Goal: Task Accomplishment & Management: Use online tool/utility

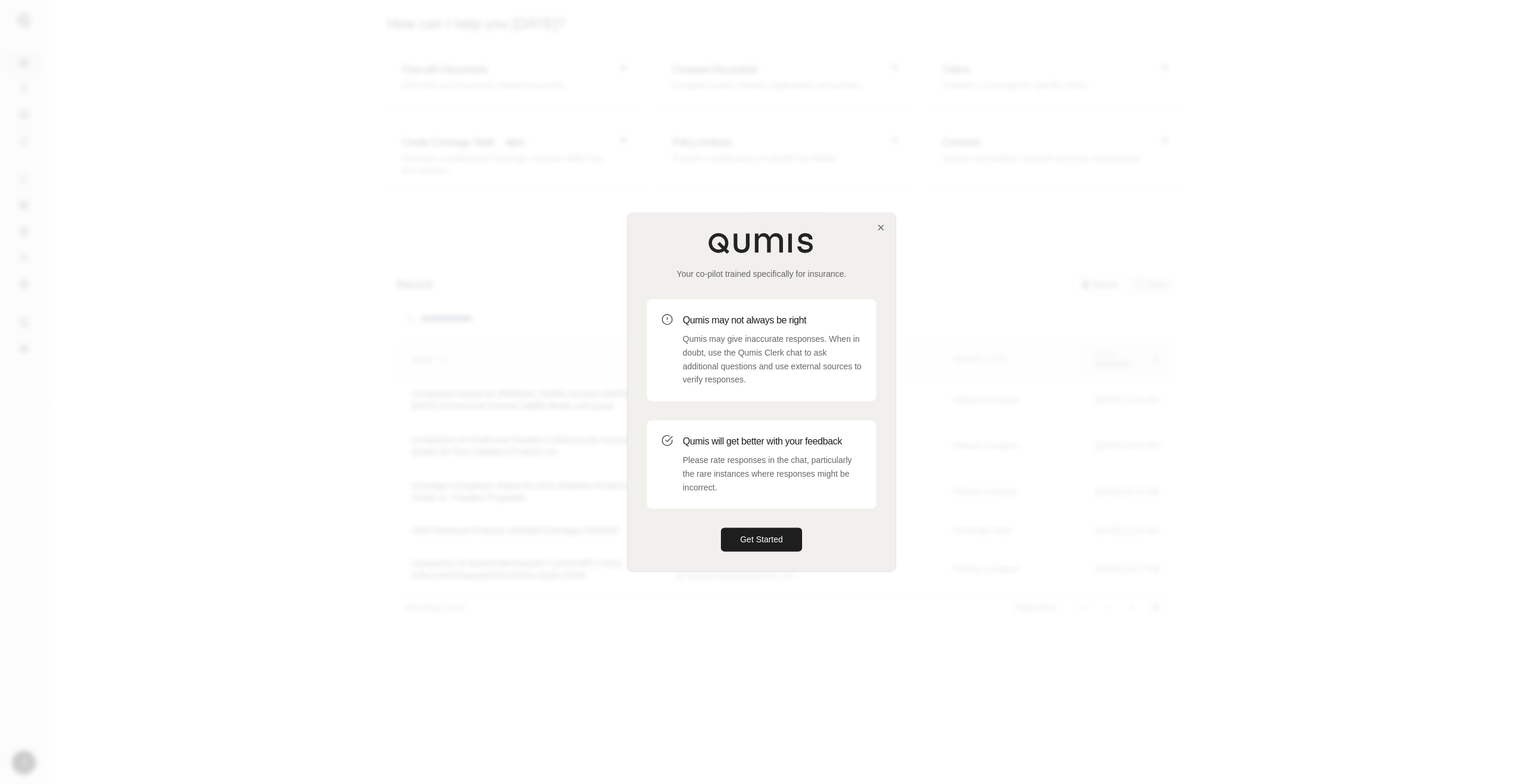
click at [740, 521] on div "Your co-pilot trained specifically for insurance. Qumis may not always be right…" at bounding box center [761, 392] width 268 height 358
click at [748, 543] on button "Get Started" at bounding box center [761, 540] width 81 height 24
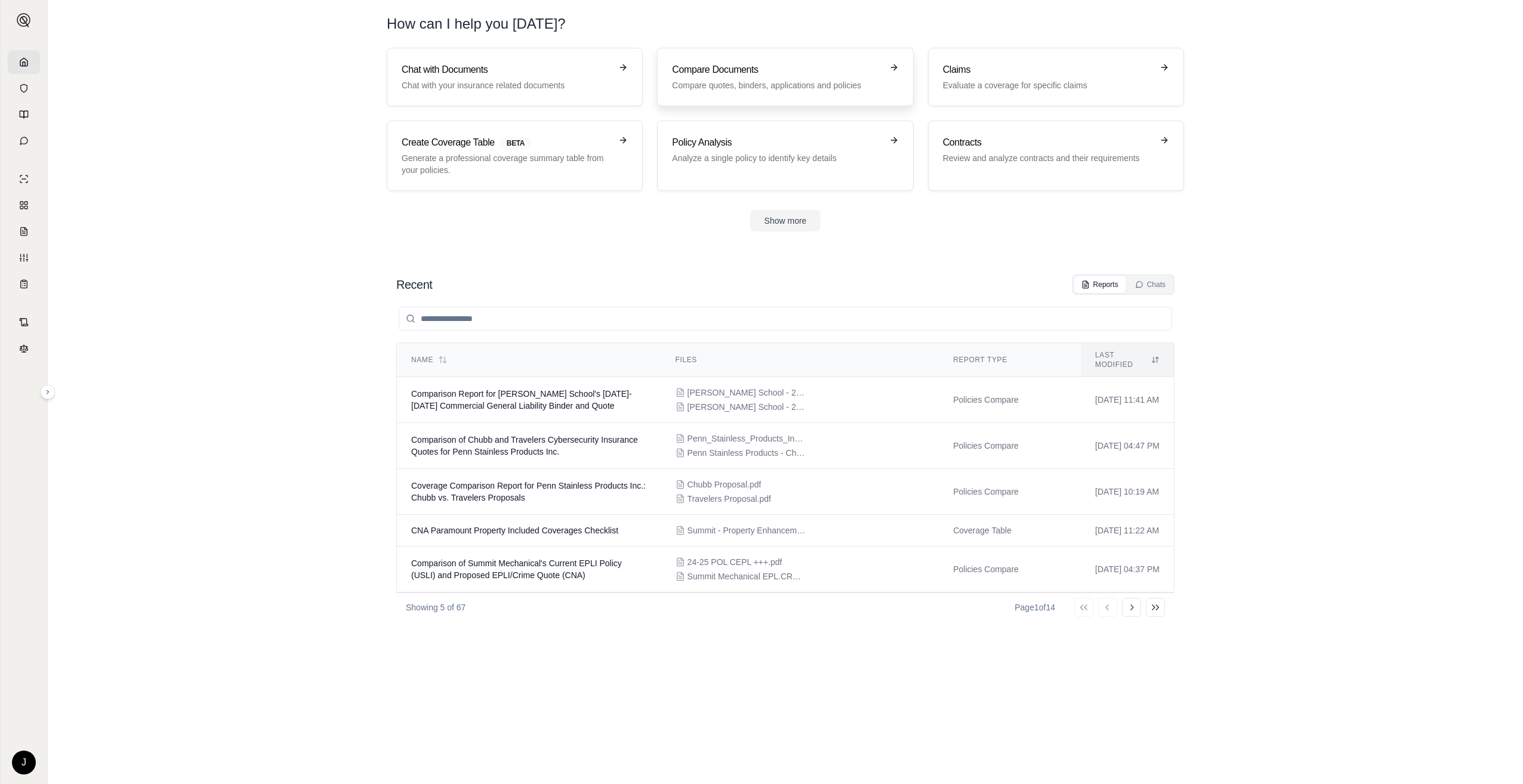
click at [783, 71] on h3 "Compare Documents" at bounding box center [777, 69] width 209 height 14
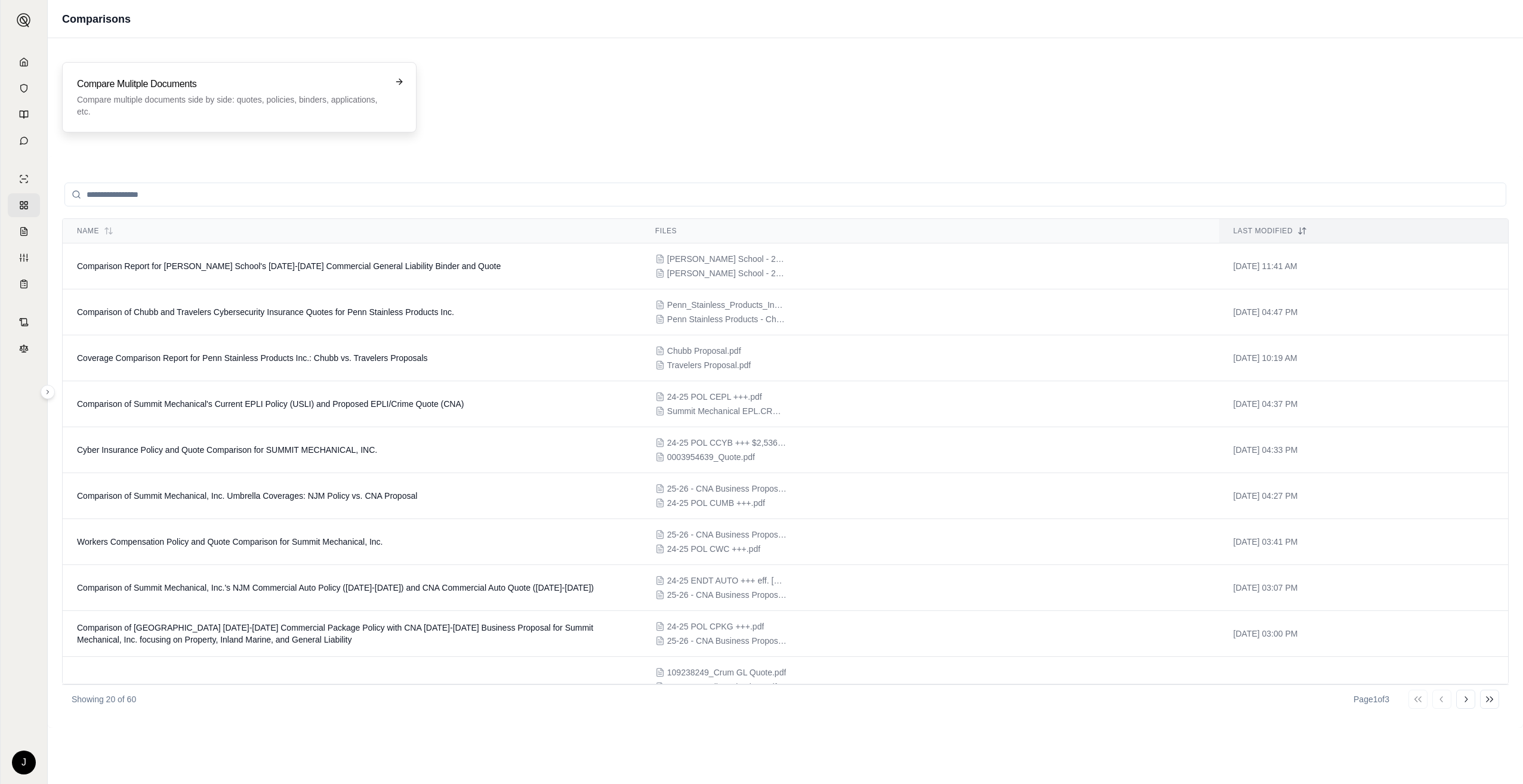
click at [178, 107] on p "Compare multiple documents side by side: quotes, policies, binders, application…" at bounding box center [231, 106] width 308 height 24
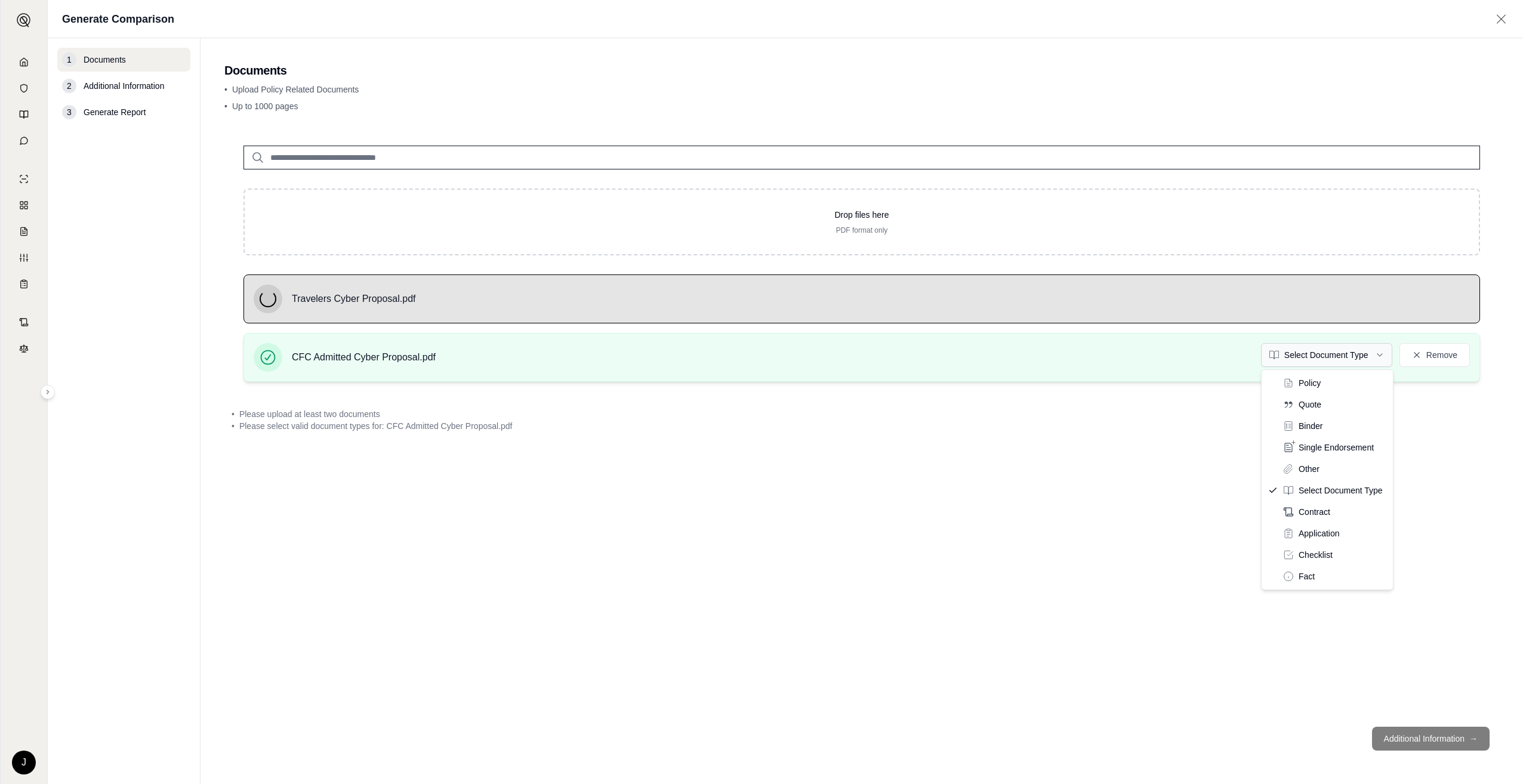
click at [1314, 356] on html "J Generate Comparison 1 Documents 2 Additional Information 3 Generate Report Do…" at bounding box center [761, 392] width 1523 height 784
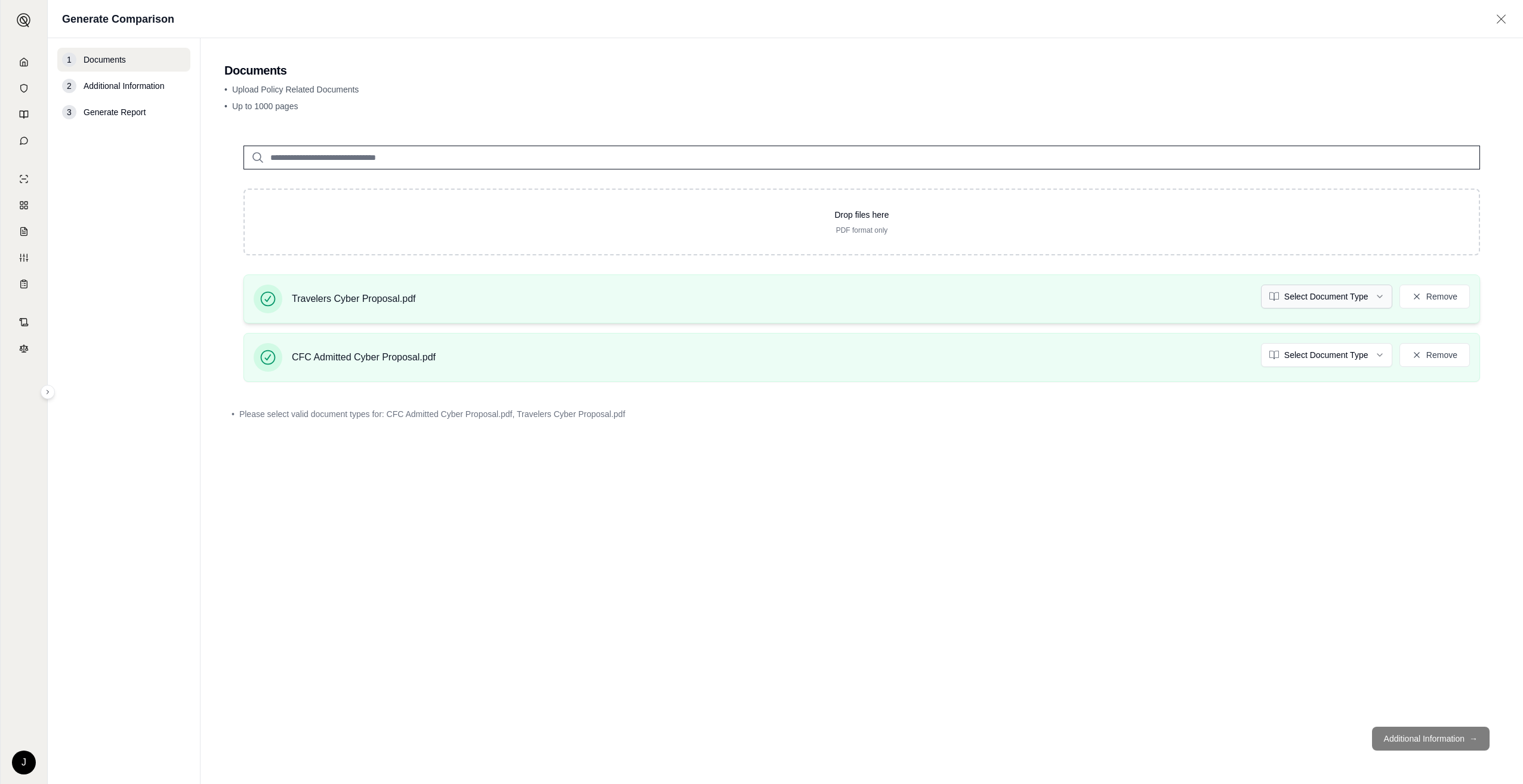
click at [1311, 303] on html "J Generate Comparison 1 Documents 2 Additional Information 3 Generate Report Do…" at bounding box center [761, 392] width 1523 height 784
click at [1403, 734] on button "Additional Information →" at bounding box center [1431, 739] width 117 height 24
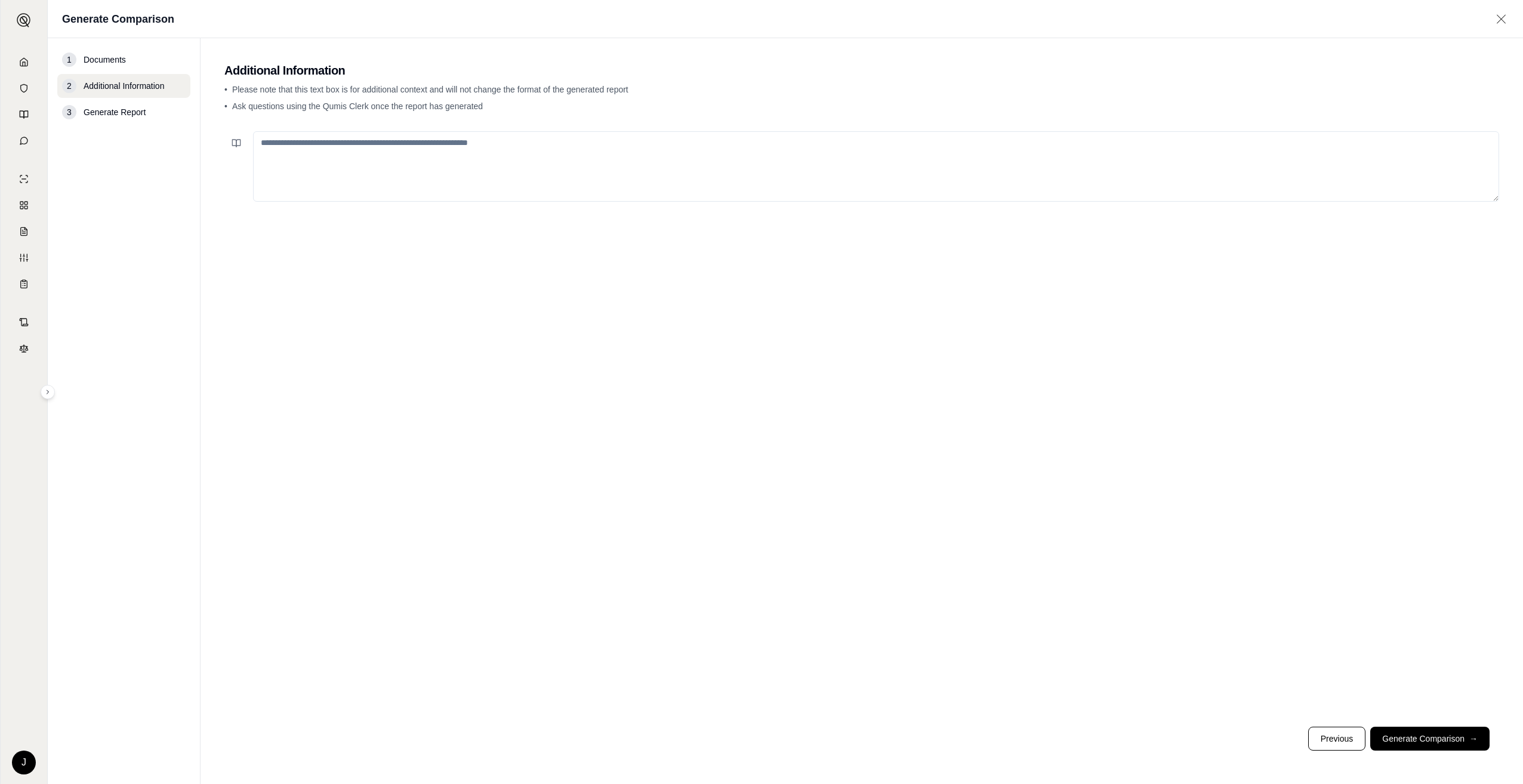
click at [290, 166] on textarea at bounding box center [876, 167] width 1246 height 70
type textarea "**********"
click at [1454, 735] on button "Generate Comparison →" at bounding box center [1430, 739] width 119 height 24
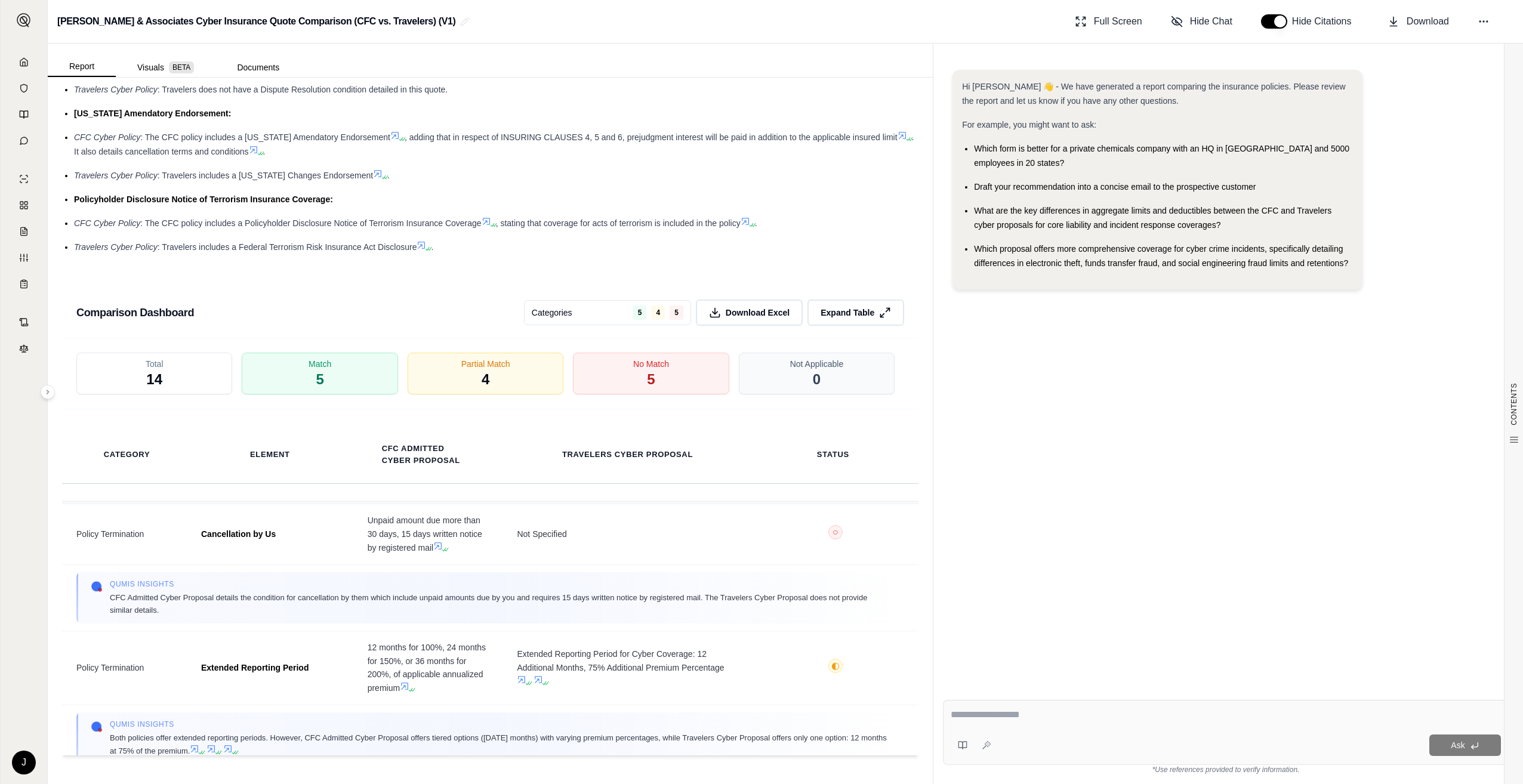
scroll to position [2272, 0]
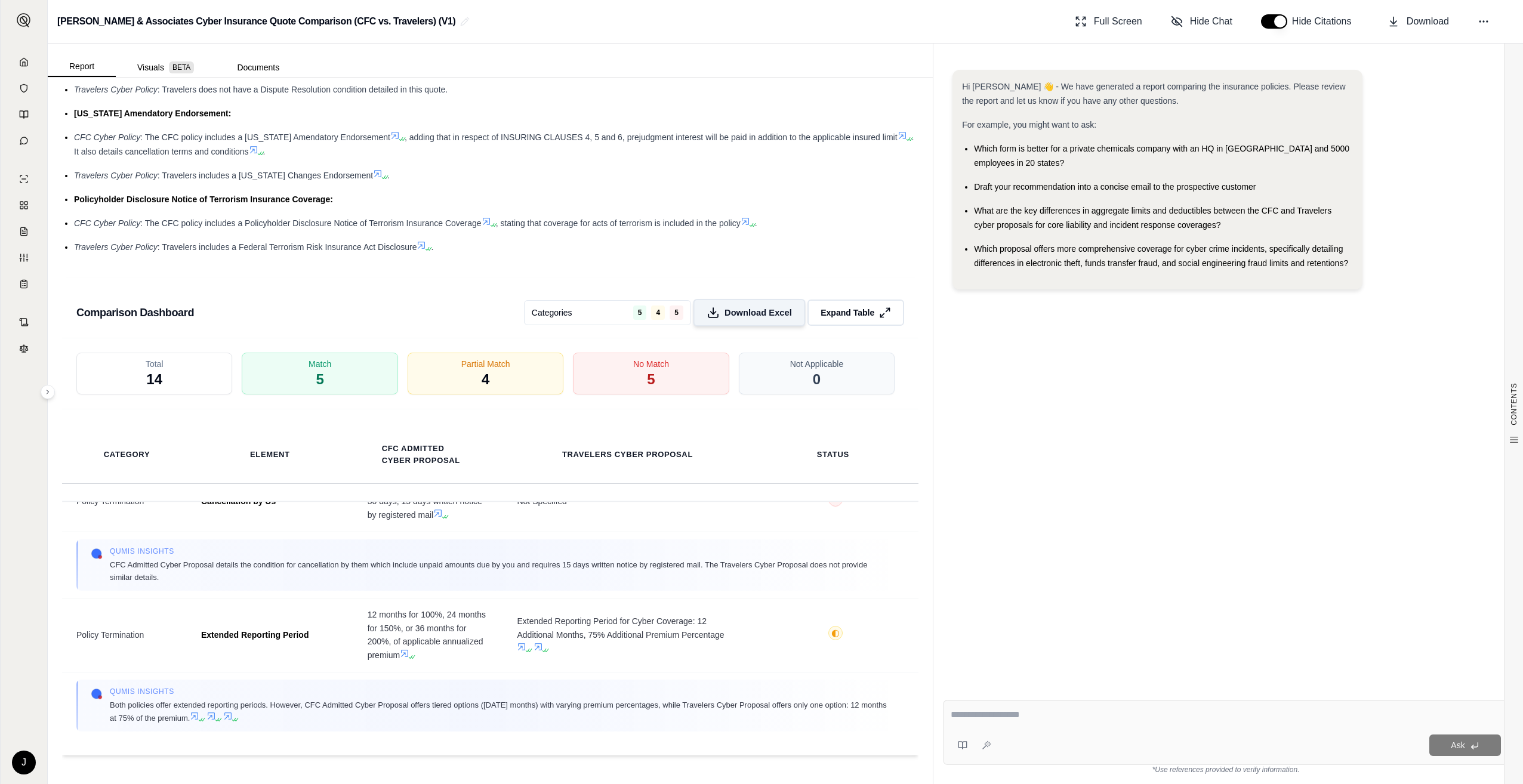
click at [783, 306] on button "Download Excel" at bounding box center [749, 313] width 112 height 27
click at [1030, 423] on div "Hi [PERSON_NAME] 👋 - We have generated a report comparing the insurance policie…" at bounding box center [1226, 371] width 566 height 621
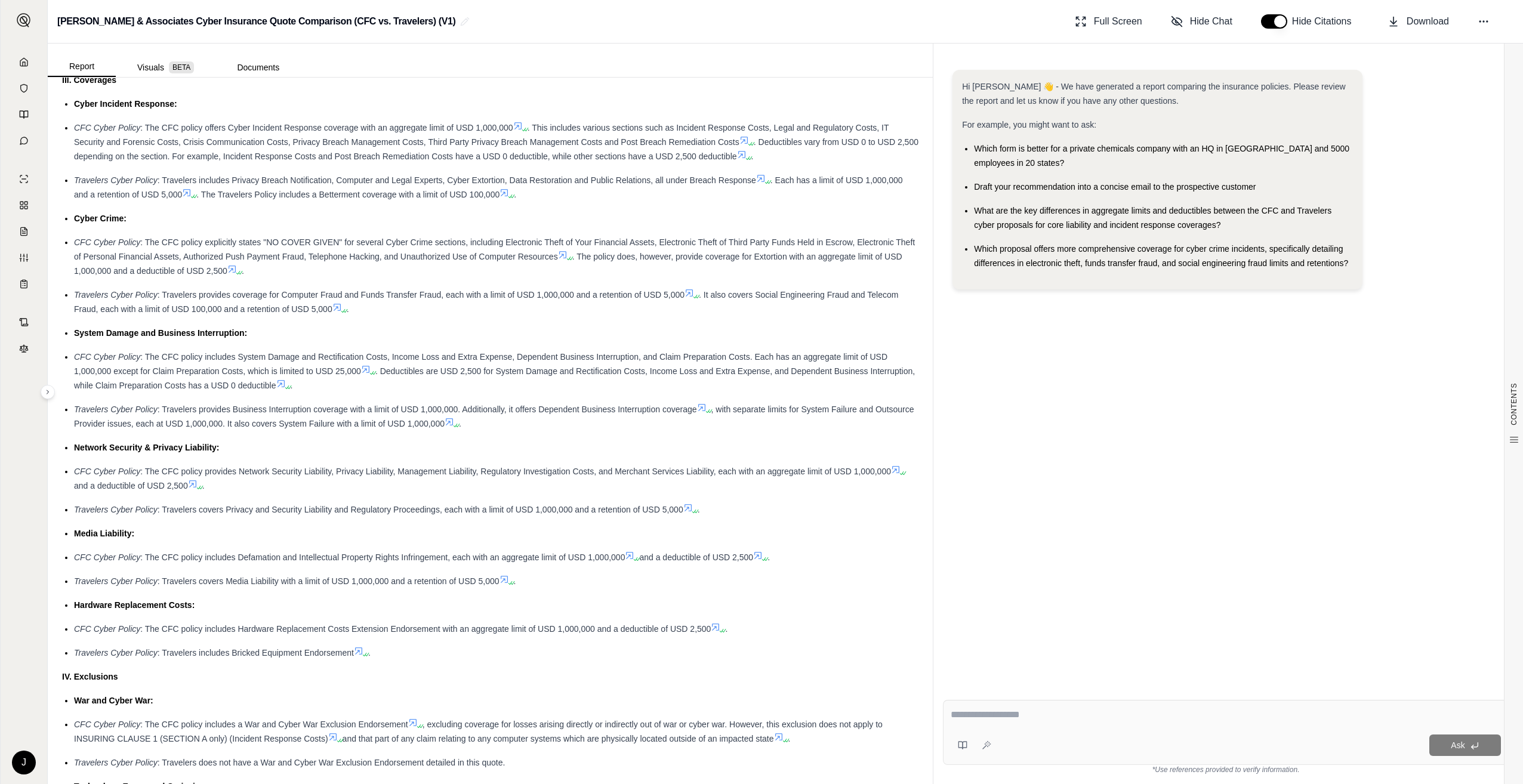
scroll to position [1477, 0]
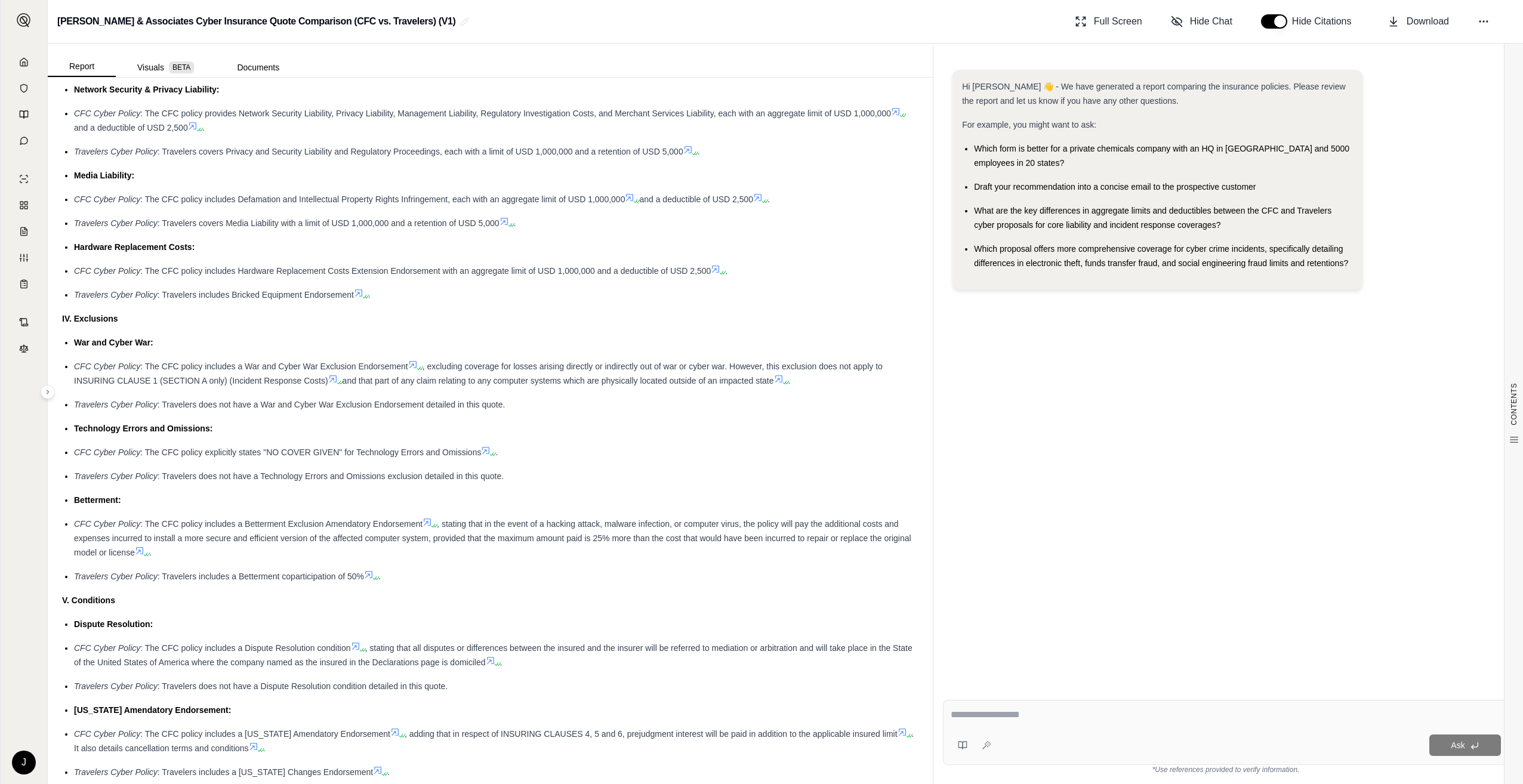
click at [1007, 725] on div at bounding box center [1226, 717] width 551 height 19
click at [1009, 724] on div at bounding box center [1226, 717] width 551 height 19
click at [1007, 723] on div at bounding box center [1226, 717] width 551 height 19
click at [1091, 651] on div "Hi [PERSON_NAME] 👋 - We have generated a report comparing the insurance policie…" at bounding box center [1226, 371] width 566 height 621
drag, startPoint x: 1032, startPoint y: 756, endPoint x: 1032, endPoint y: 748, distance: 8.0
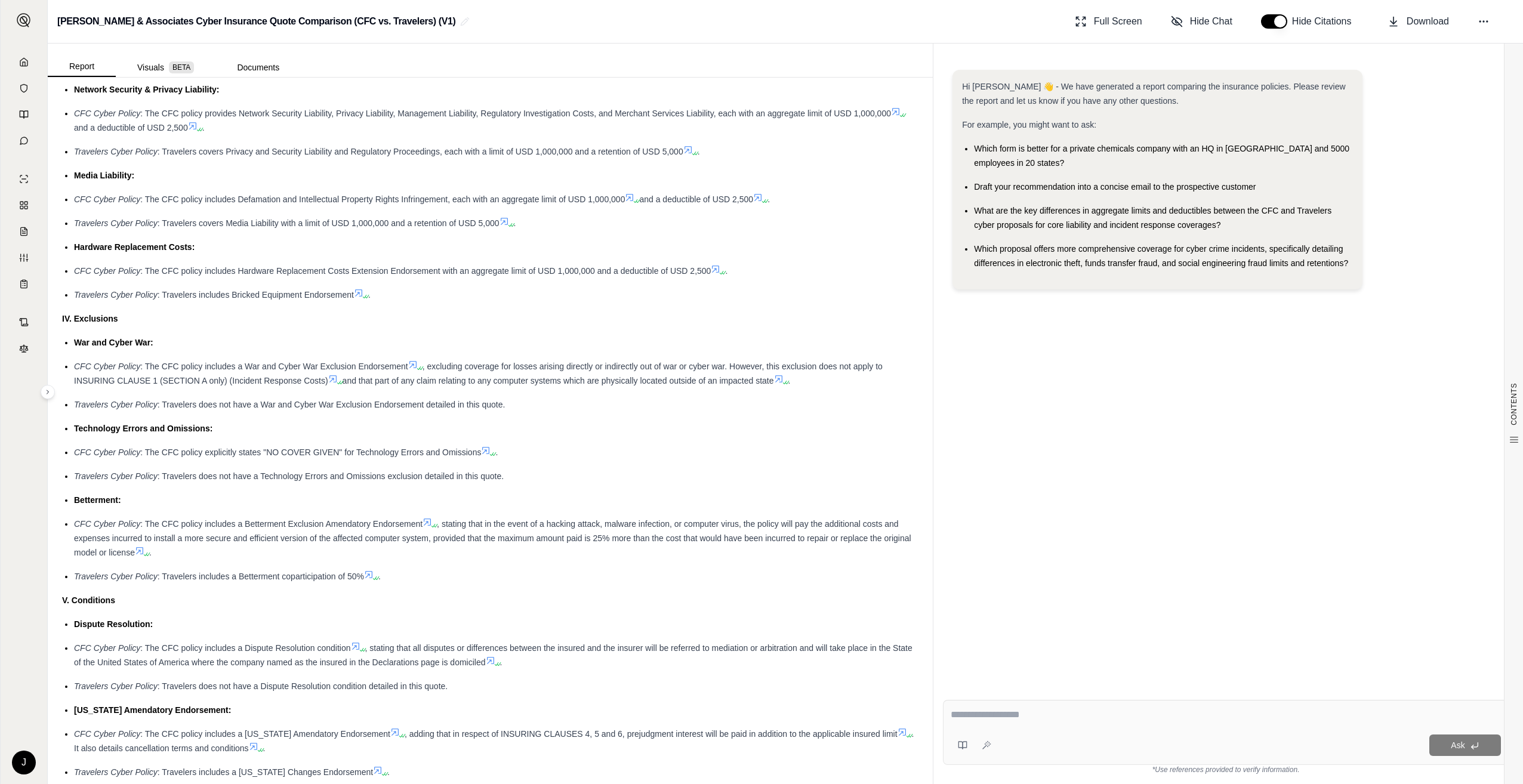
click at [1032, 748] on div "Ask" at bounding box center [1226, 745] width 551 height 24
click at [1036, 717] on textarea at bounding box center [1226, 715] width 551 height 14
type textarea "**********"
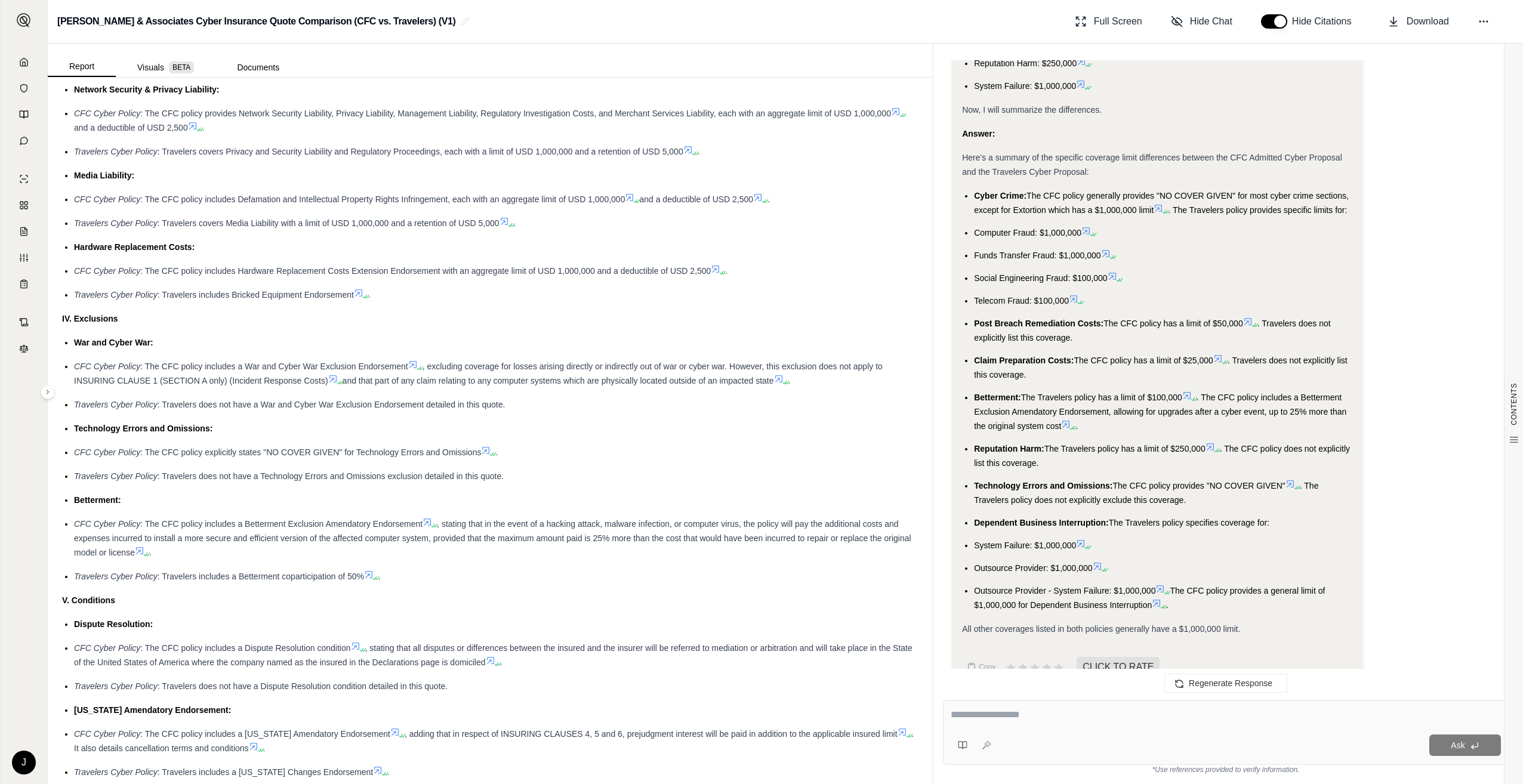
scroll to position [1632, 0]
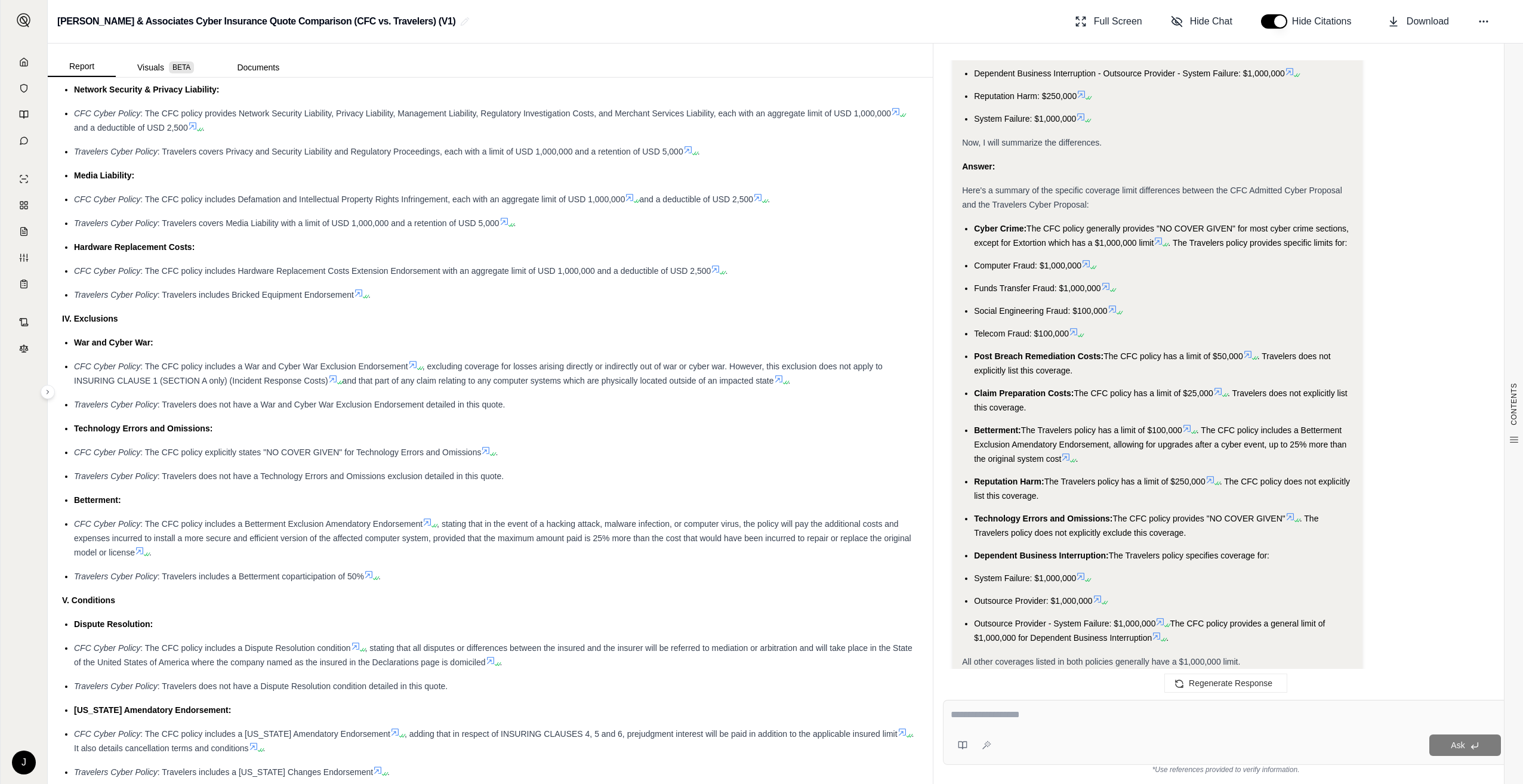
click at [1249, 283] on li "Funds Transfer Fraud: $1,000,000" at bounding box center [1163, 288] width 379 height 14
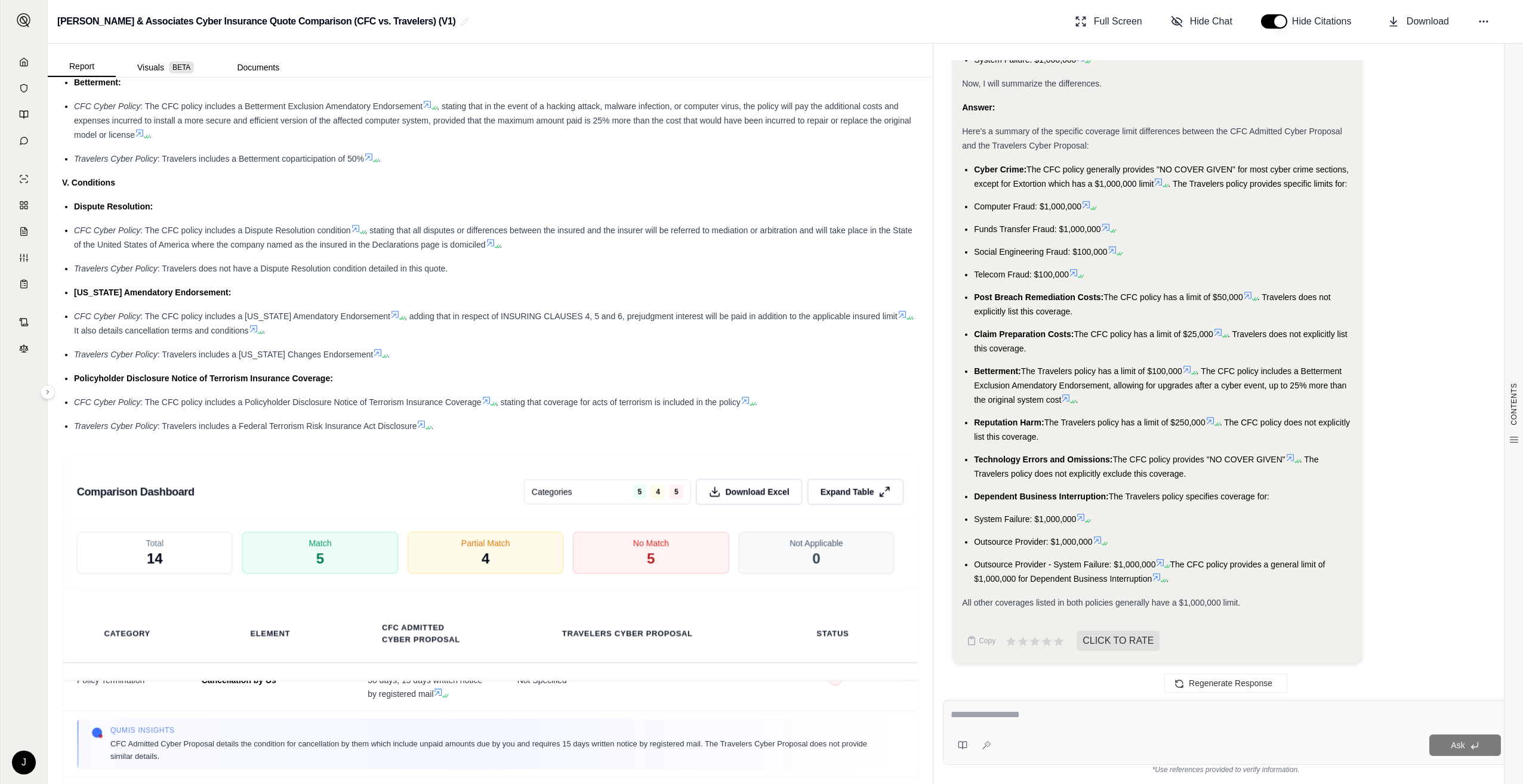
scroll to position [1692, 0]
click at [255, 69] on button "Documents" at bounding box center [258, 67] width 85 height 19
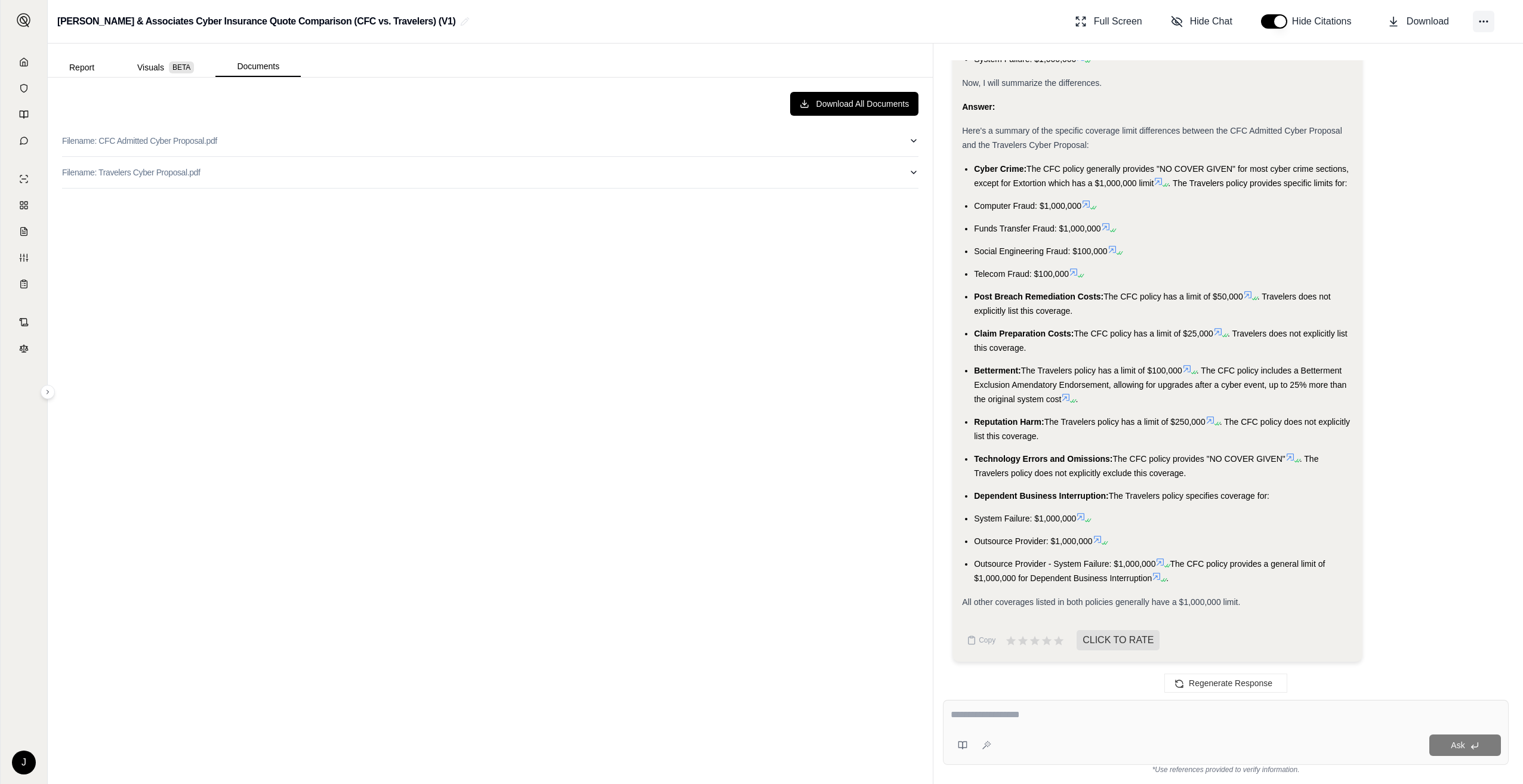
click at [1477, 23] on button at bounding box center [1483, 21] width 22 height 22
click at [1425, 127] on button "Add Files" at bounding box center [1428, 125] width 169 height 23
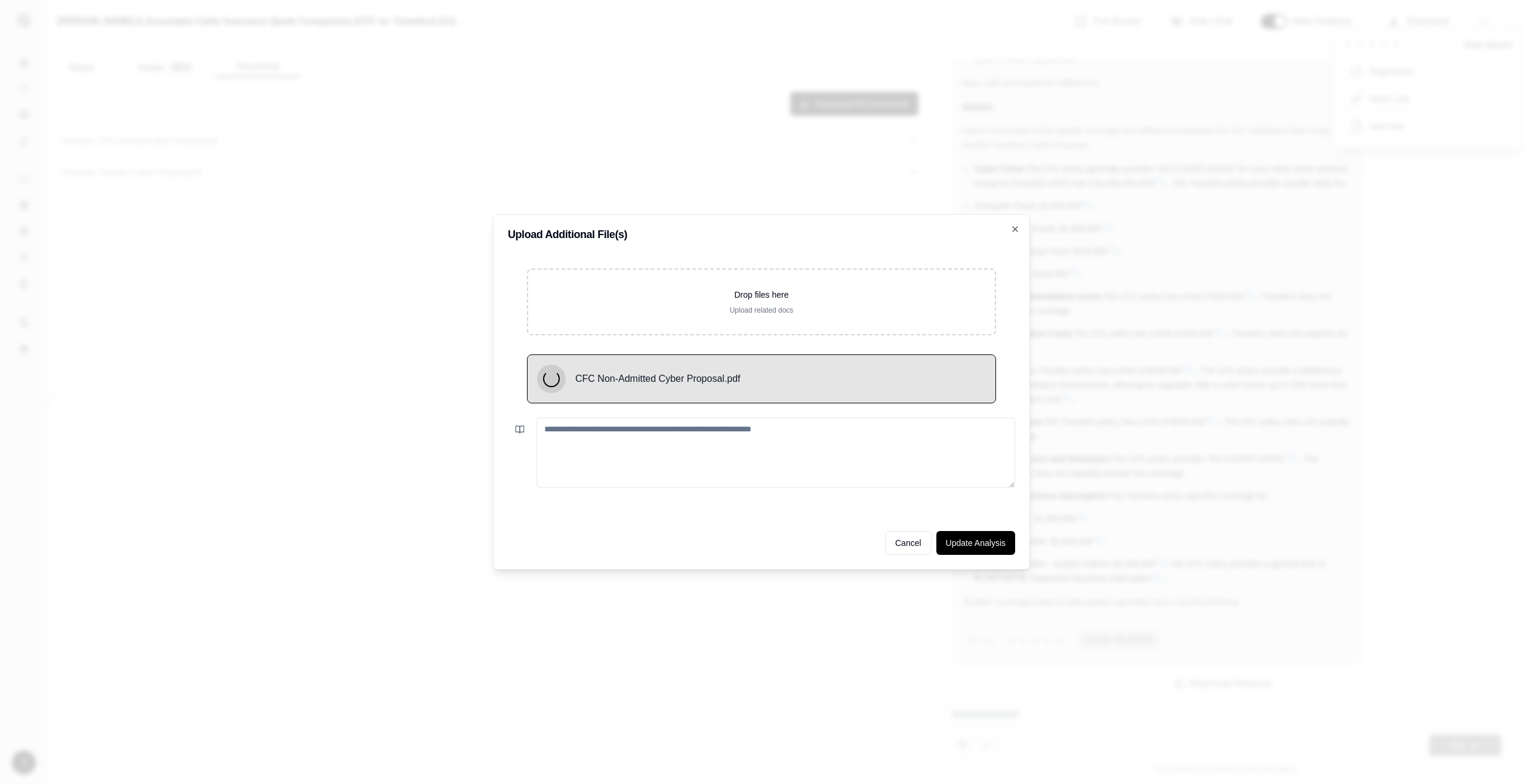
click at [605, 449] on textarea at bounding box center [776, 453] width 479 height 70
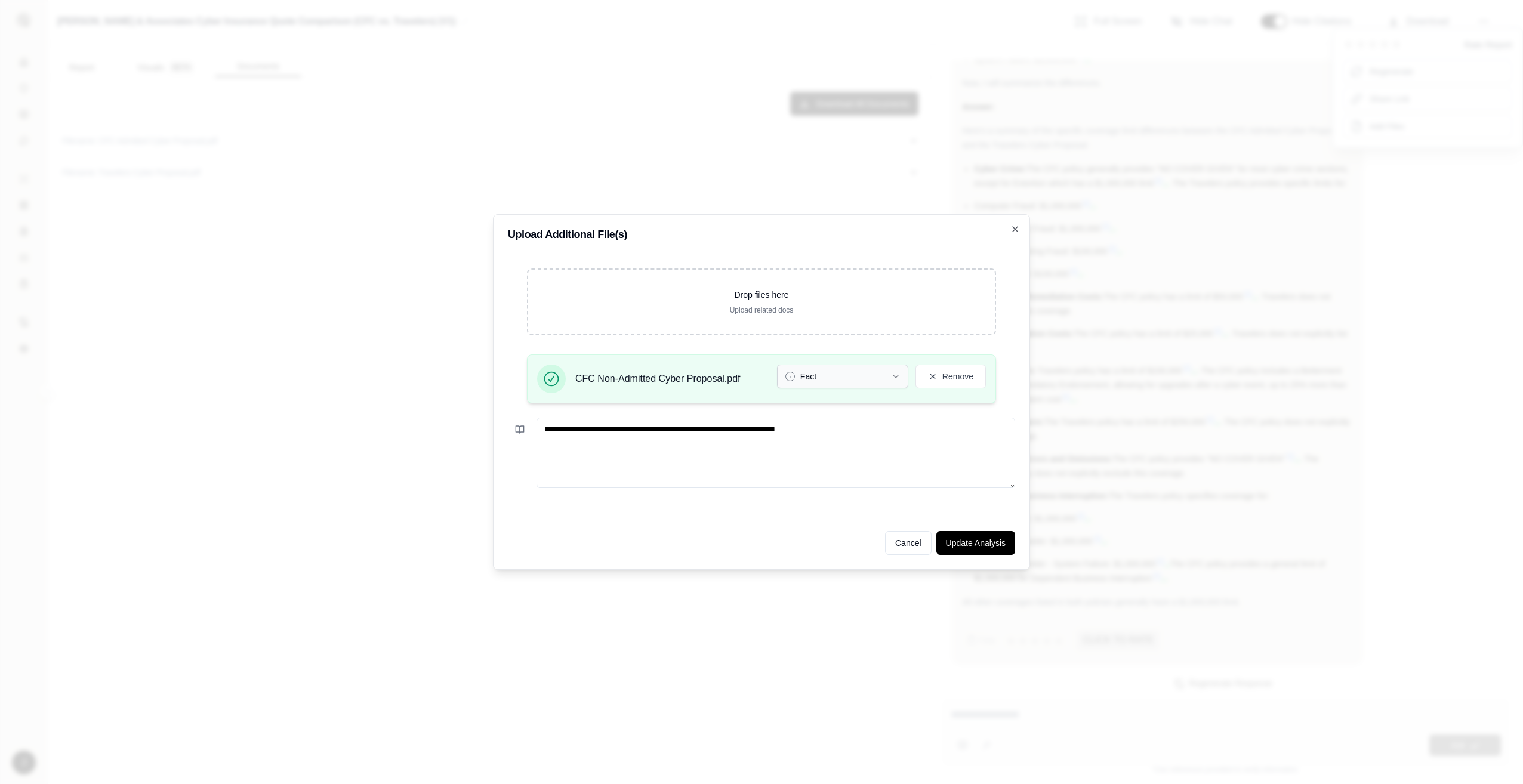
type textarea "**********"
click at [796, 373] on button "Fact" at bounding box center [843, 376] width 132 height 24
click at [833, 380] on button "Fact" at bounding box center [843, 376] width 132 height 24
click at [988, 546] on button "Update Analysis" at bounding box center [976, 543] width 79 height 24
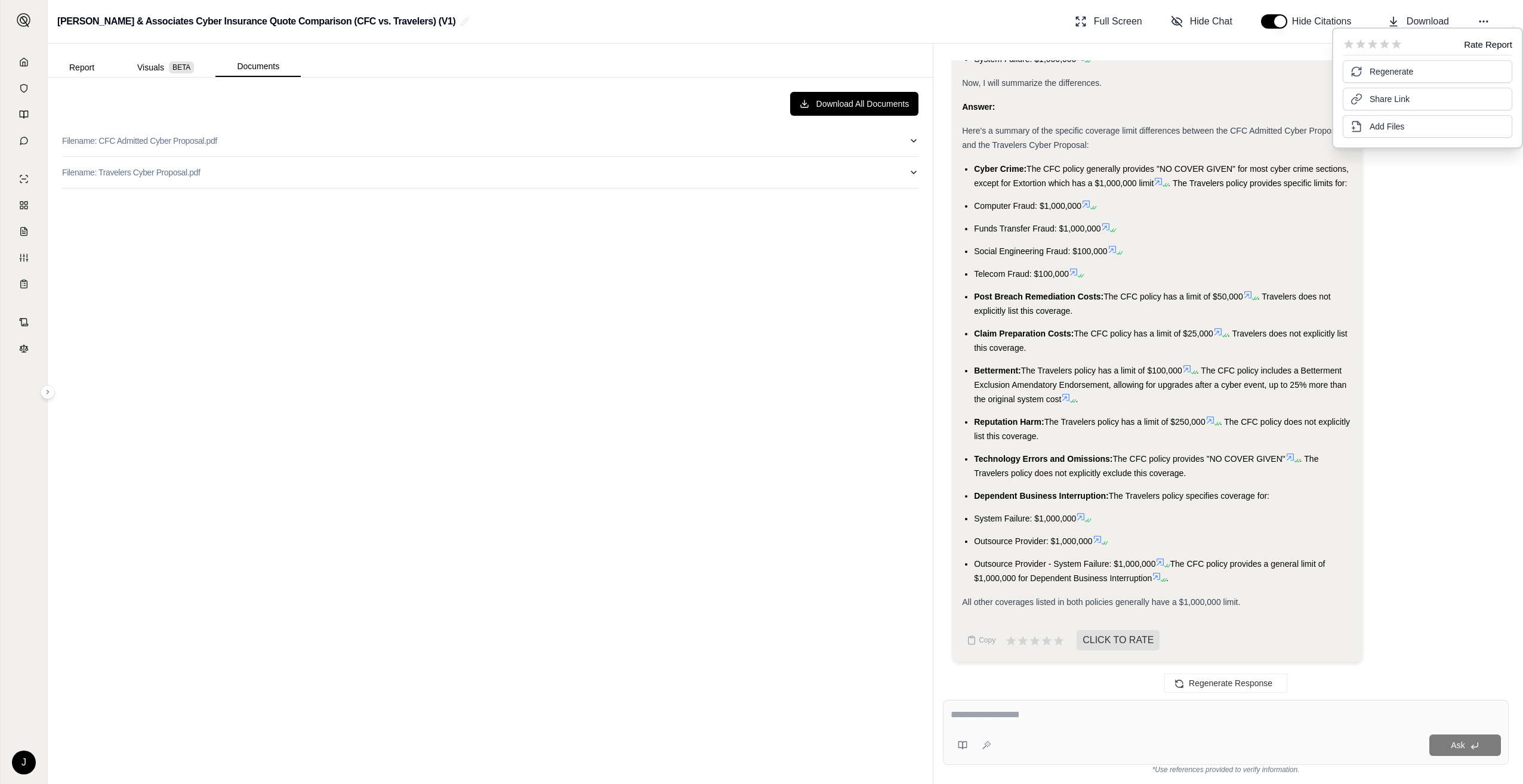
click at [972, 538] on ul "Cyber Crime: The CFC policy generally provides "NO COVER GIVEN" for most cyber …" at bounding box center [1157, 374] width 391 height 424
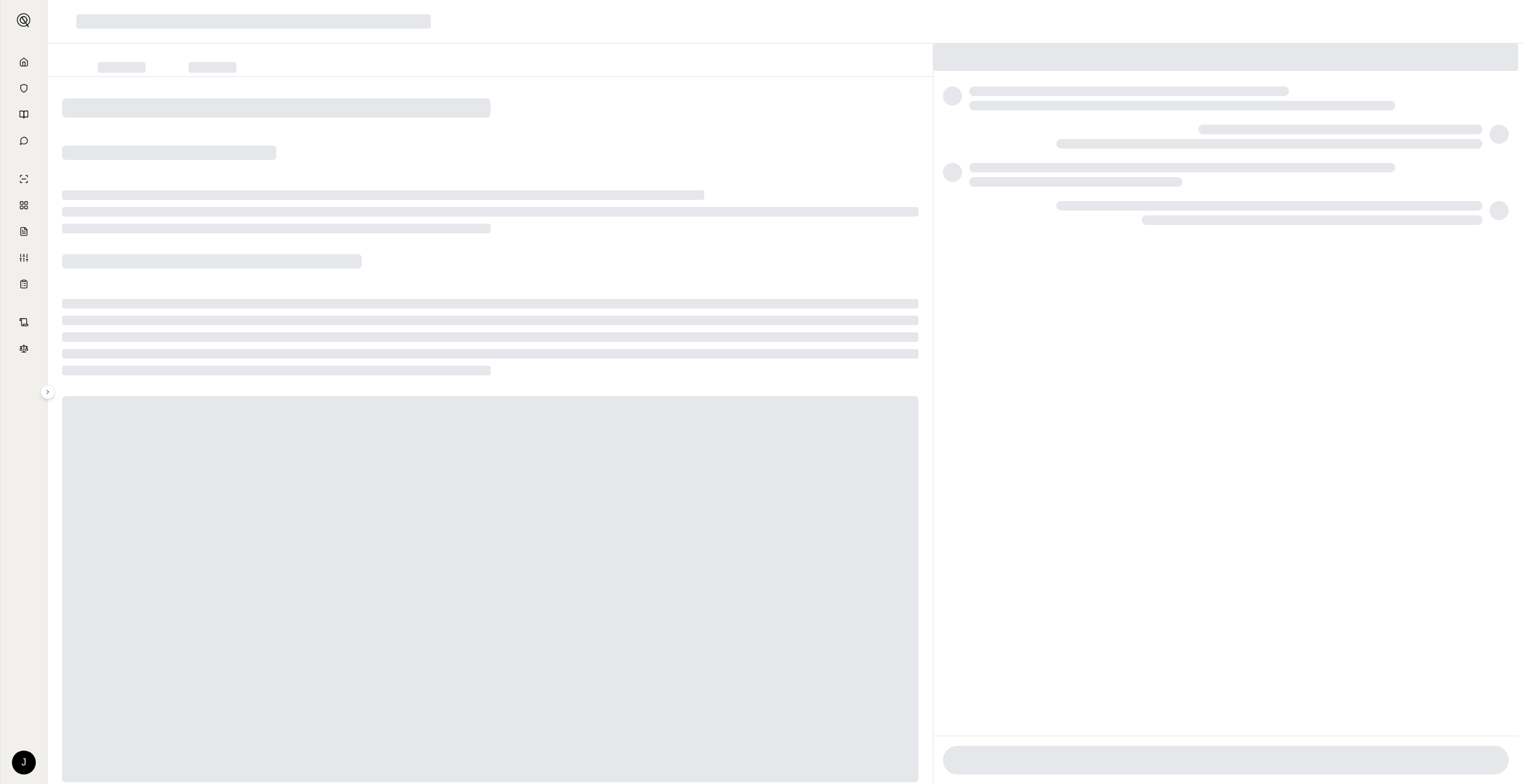
click at [917, 171] on div at bounding box center [490, 447] width 885 height 741
click at [18, 57] on link at bounding box center [24, 62] width 32 height 24
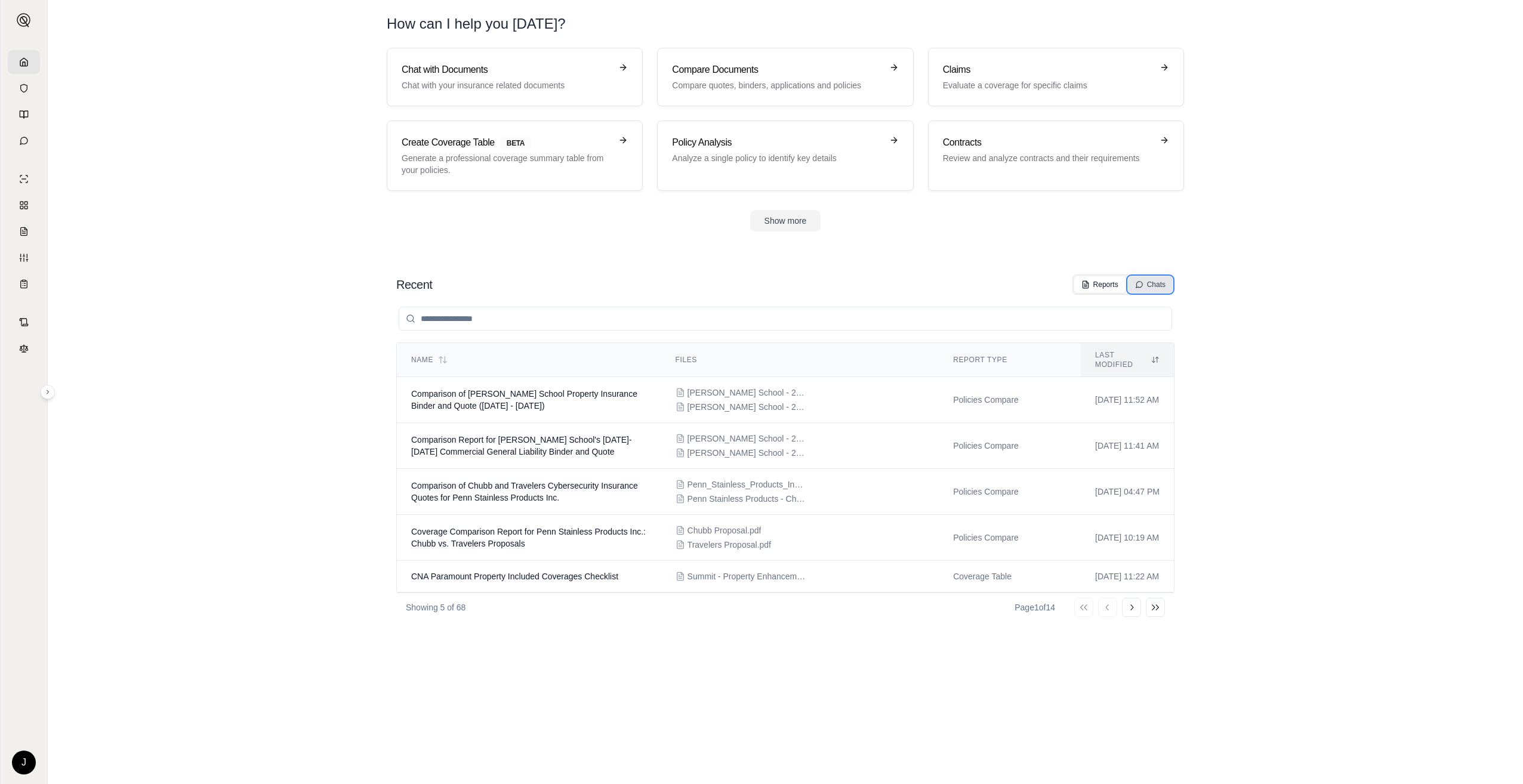
click at [1154, 281] on div "Chats" at bounding box center [1150, 284] width 30 height 9
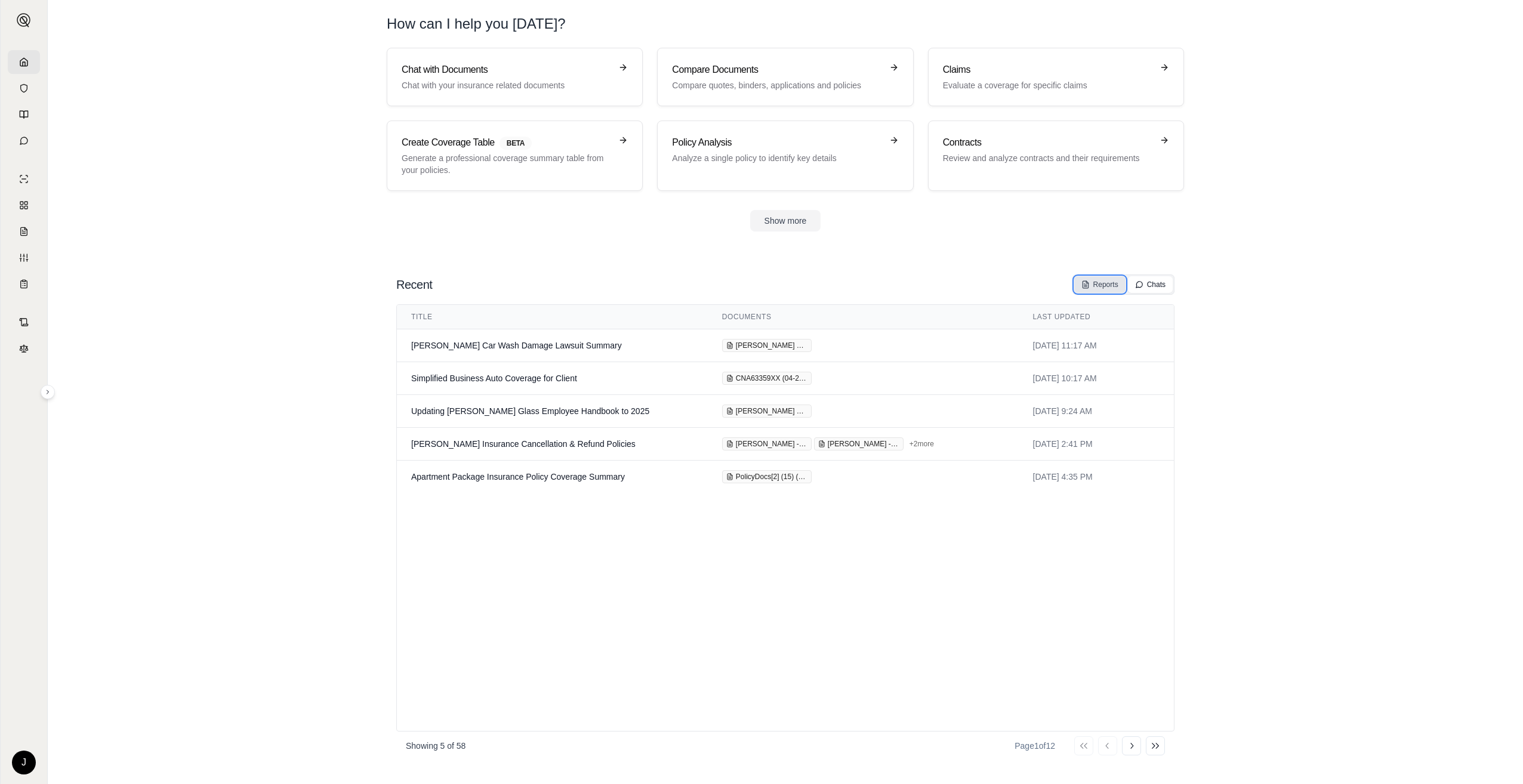
click at [1100, 287] on div "Reports" at bounding box center [1100, 284] width 37 height 9
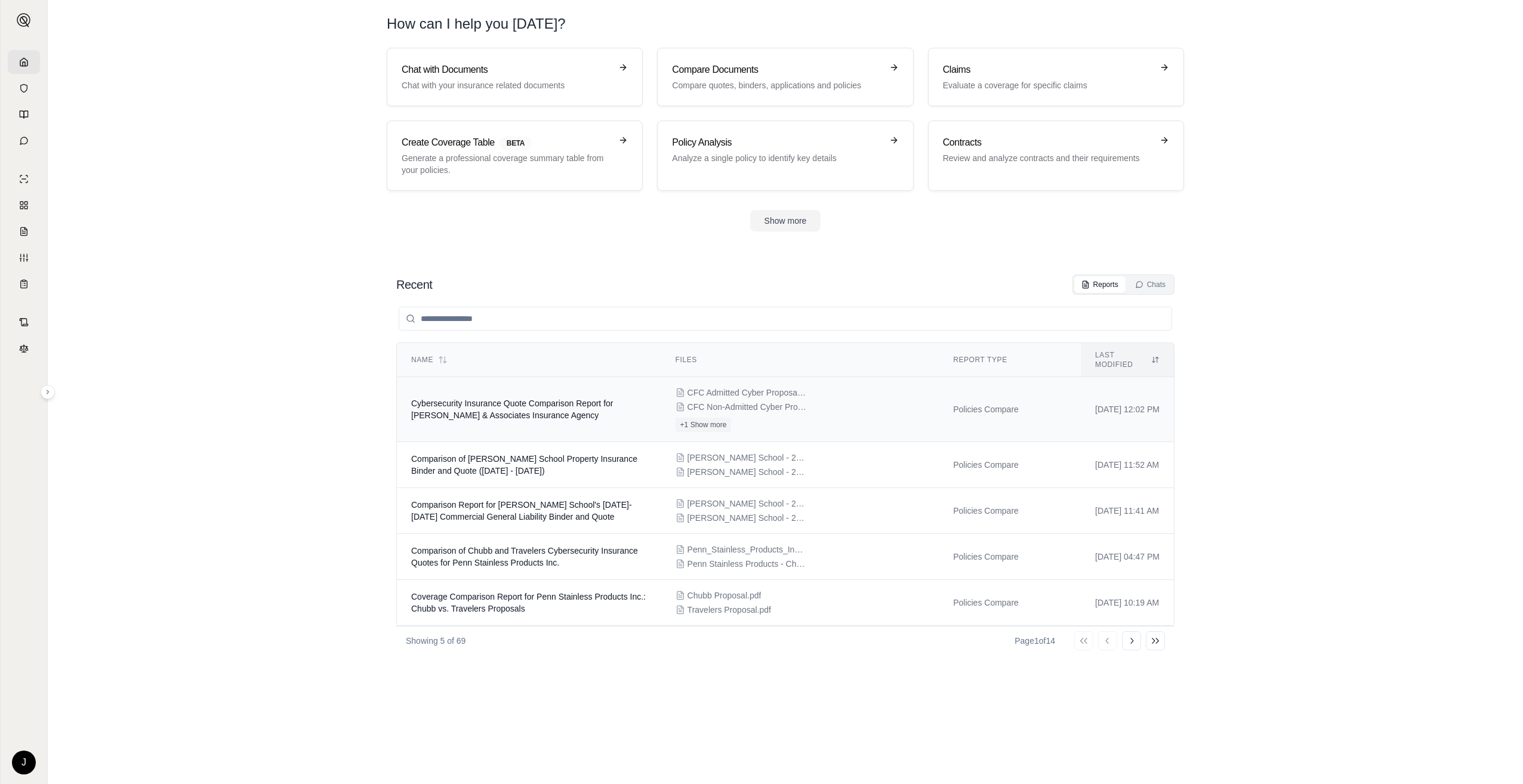
click at [732, 387] on span "CFC Admitted Cyber Proposal.pdf" at bounding box center [747, 392] width 119 height 12
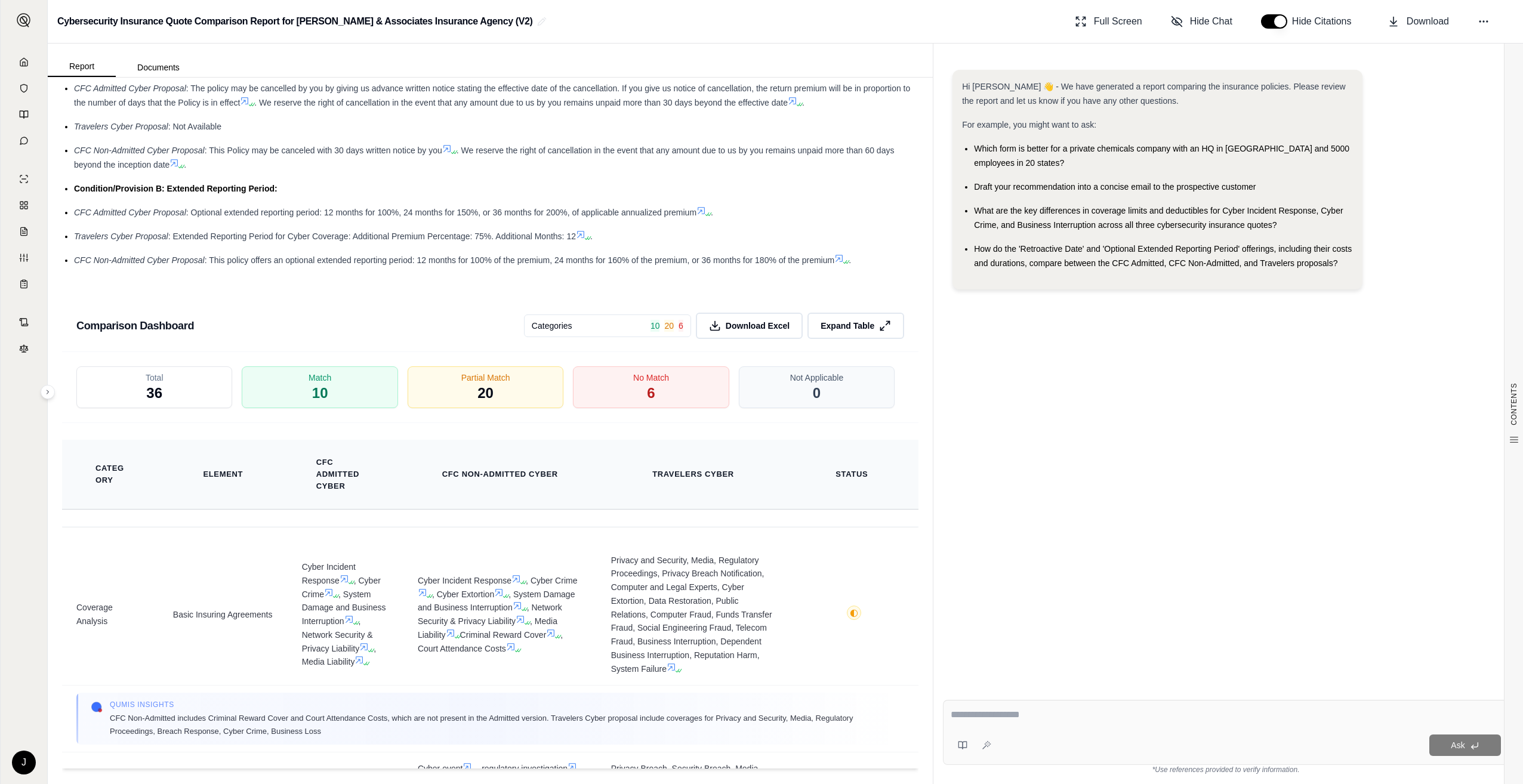
scroll to position [1859, 0]
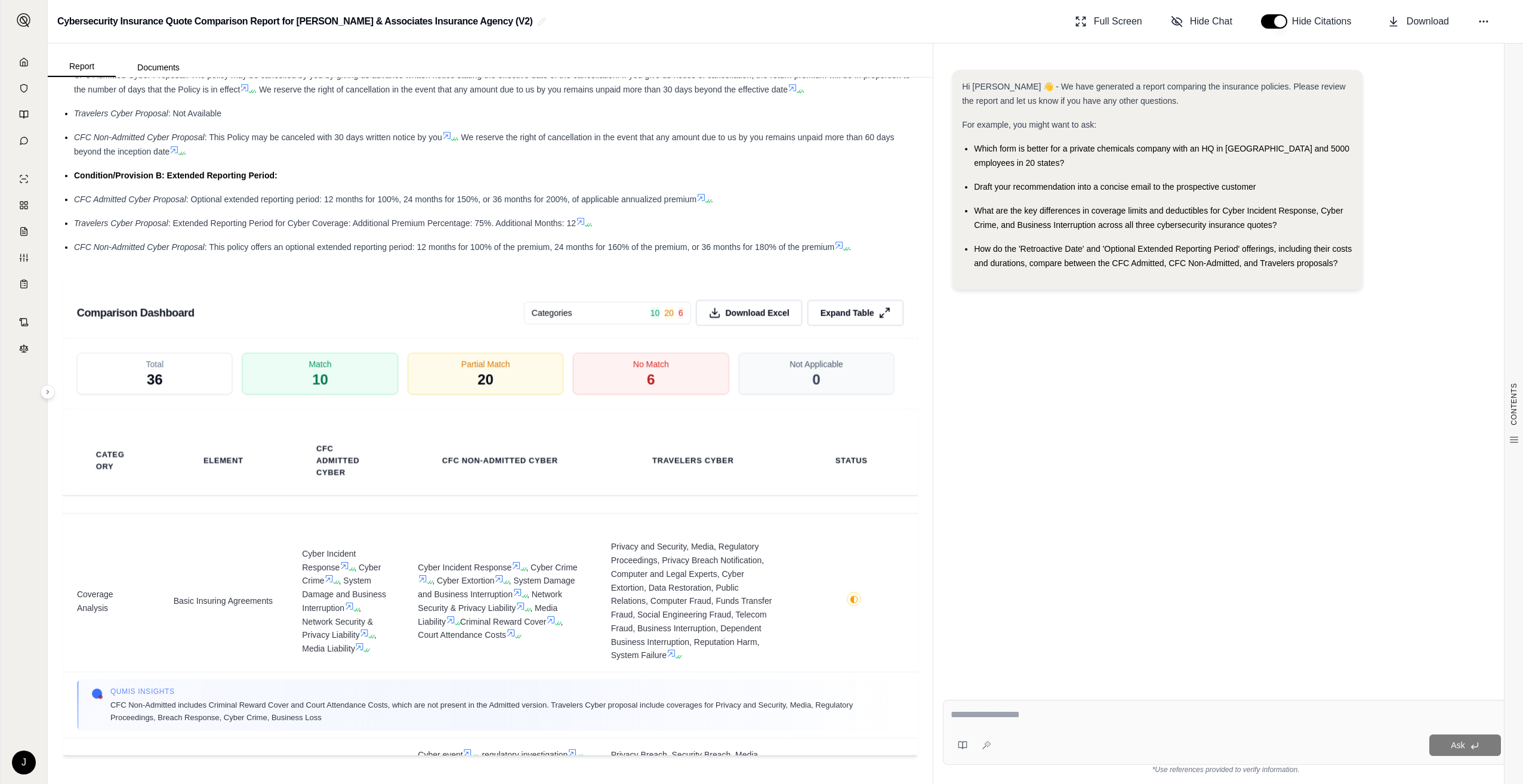
click at [1047, 715] on textarea at bounding box center [1226, 715] width 551 height 14
type textarea "**********"
